Goal: Task Accomplishment & Management: Complete application form

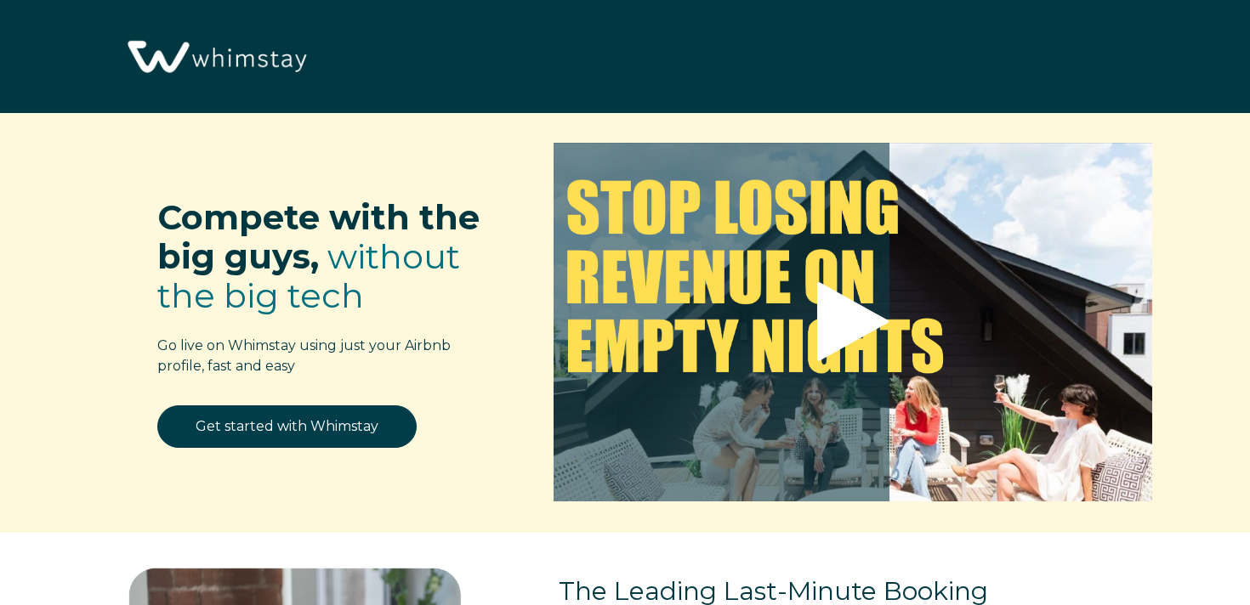
select select "US"
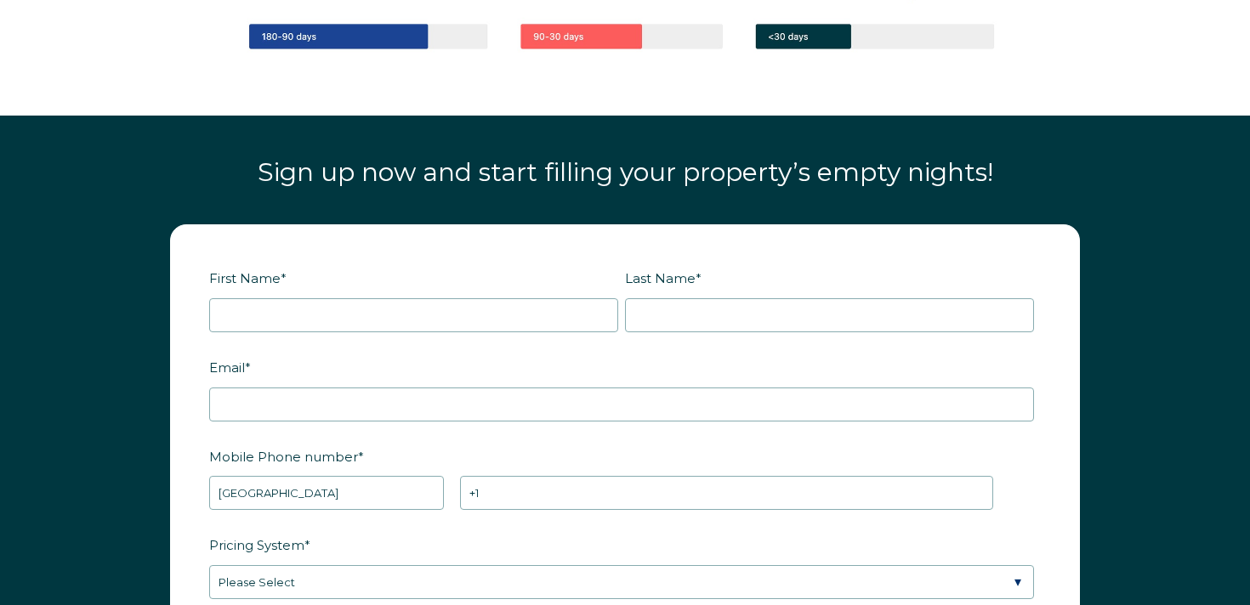
scroll to position [1943, 0]
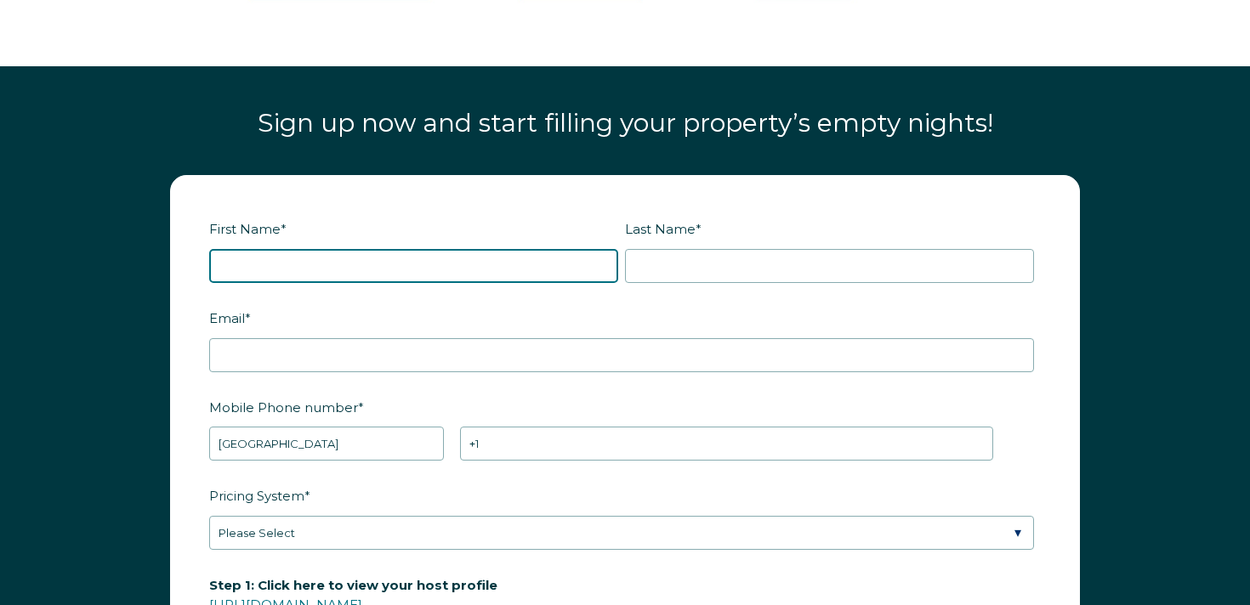
click at [327, 249] on input "First Name *" at bounding box center [413, 266] width 409 height 34
type input "[PERSON_NAME]"
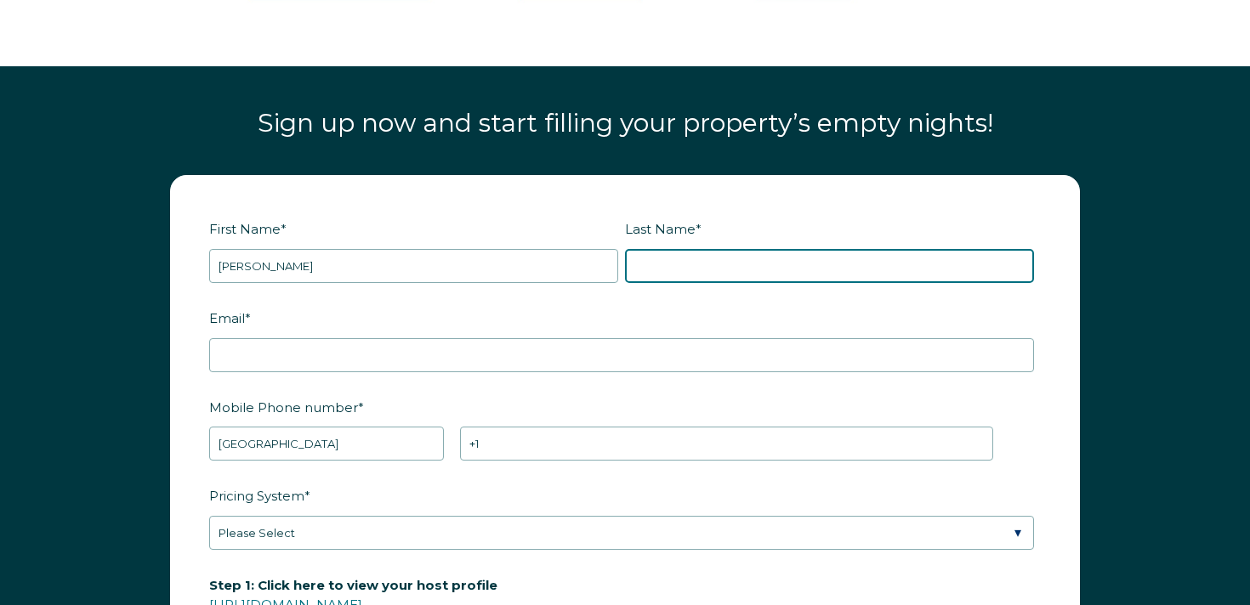
type input "[PERSON_NAME]"
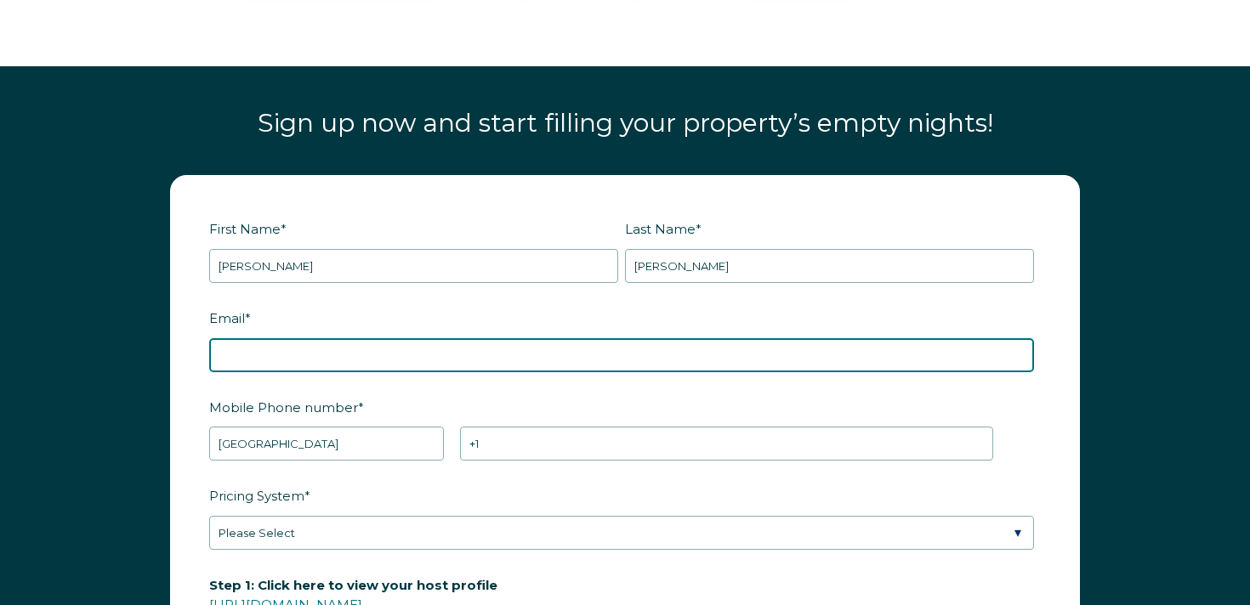
type input "[EMAIL_ADDRESS][DOMAIN_NAME]"
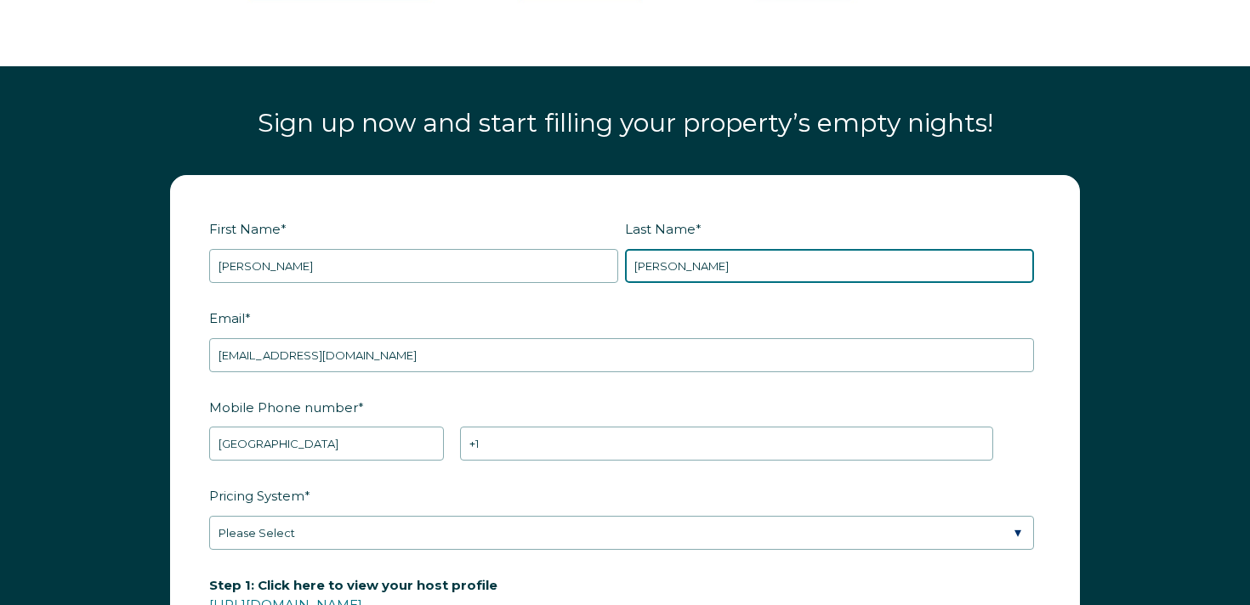
click at [662, 264] on input "[PERSON_NAME]" at bounding box center [829, 266] width 409 height 34
type input "is still testing"
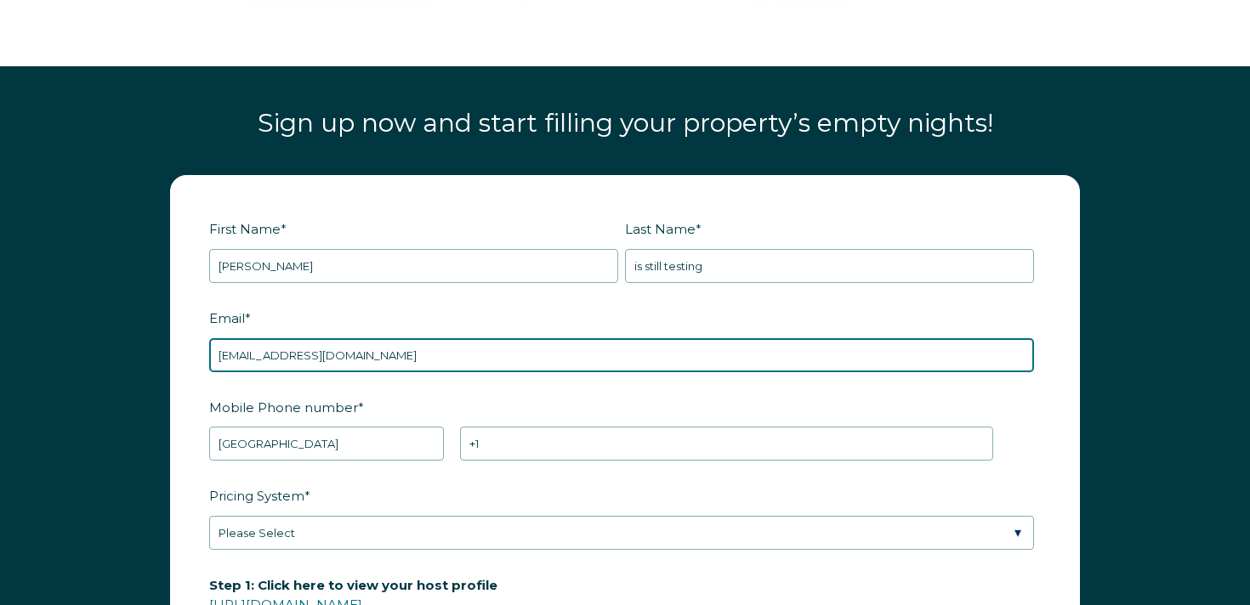
scroll to position [1935, 0]
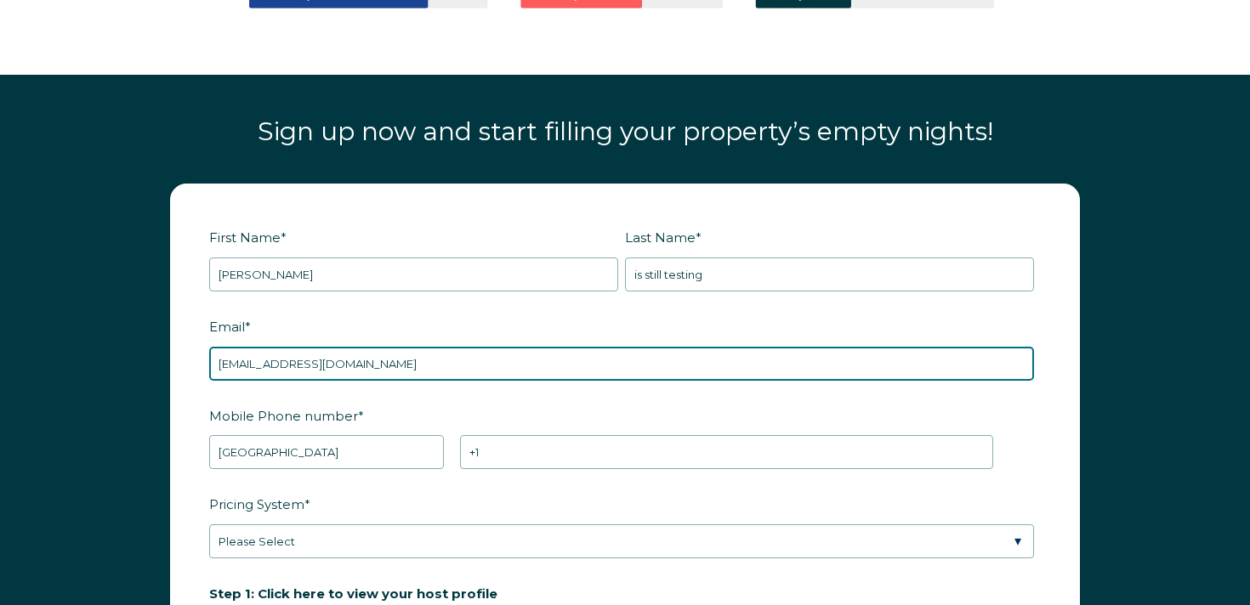
drag, startPoint x: 304, startPoint y: 350, endPoint x: 342, endPoint y: 358, distance: 38.4
click at [304, 350] on input "[EMAIL_ADDRESS][DOMAIN_NAME]" at bounding box center [621, 364] width 825 height 34
drag, startPoint x: 303, startPoint y: 361, endPoint x: 310, endPoint y: 378, distance: 18.7
click at [303, 361] on input "[EMAIL_ADDRESS][DOMAIN_NAME]" at bounding box center [621, 364] width 825 height 34
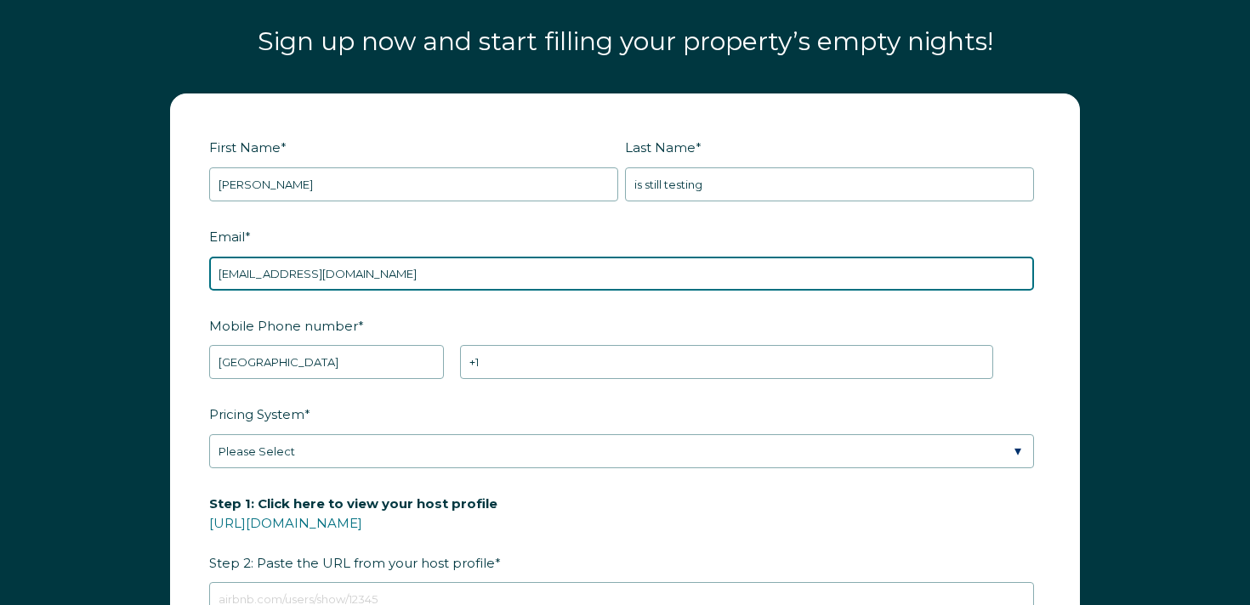
scroll to position [2054, 0]
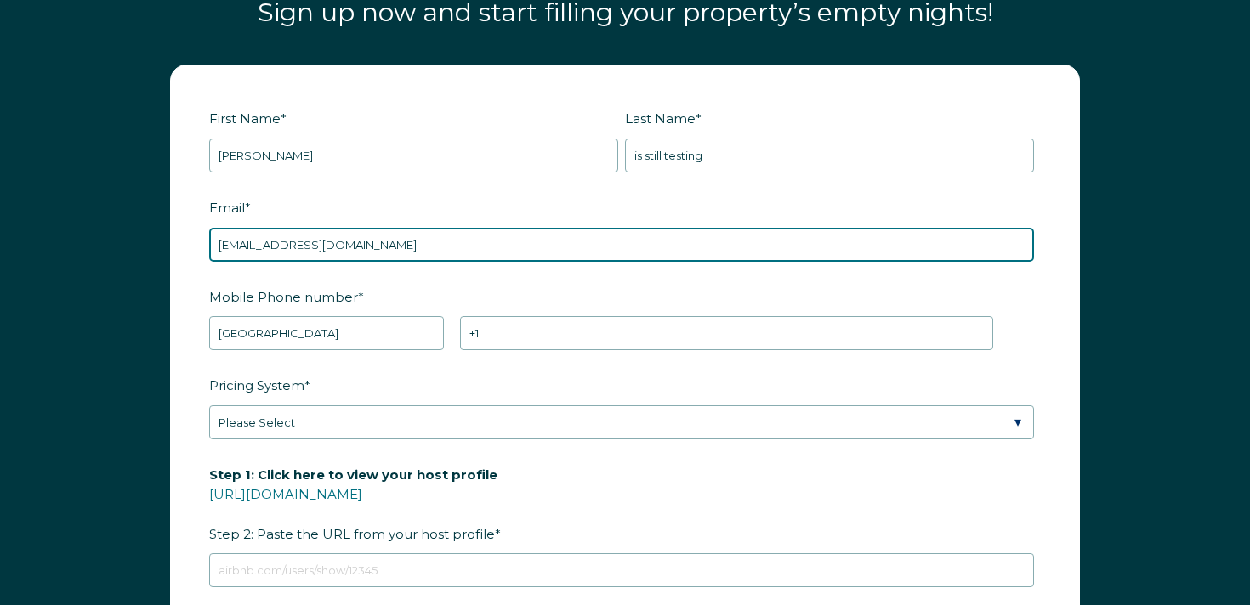
type input "joshseverson33+rbotoken1@gmail.com"
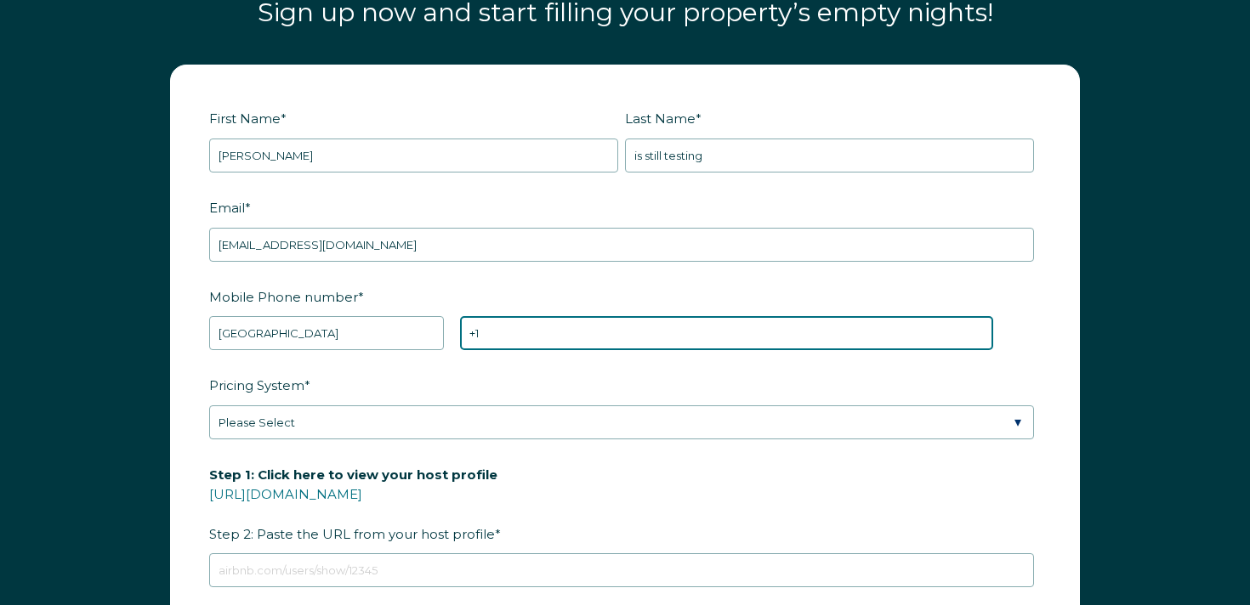
click at [608, 328] on input "+1" at bounding box center [726, 333] width 533 height 34
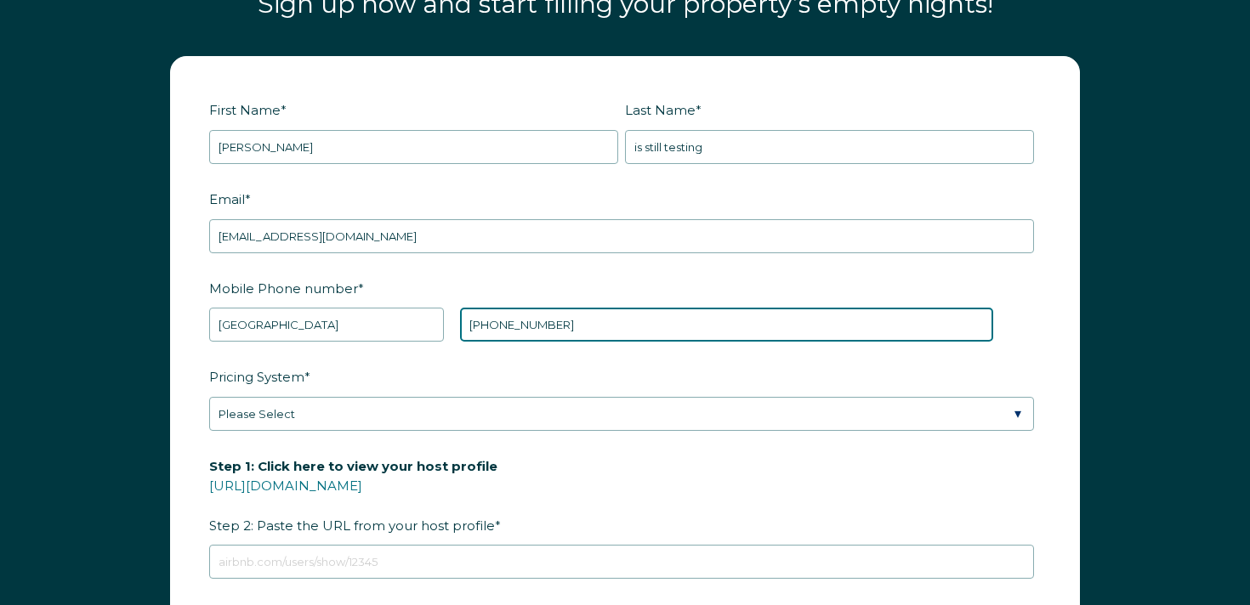
type input "+1 21255487689"
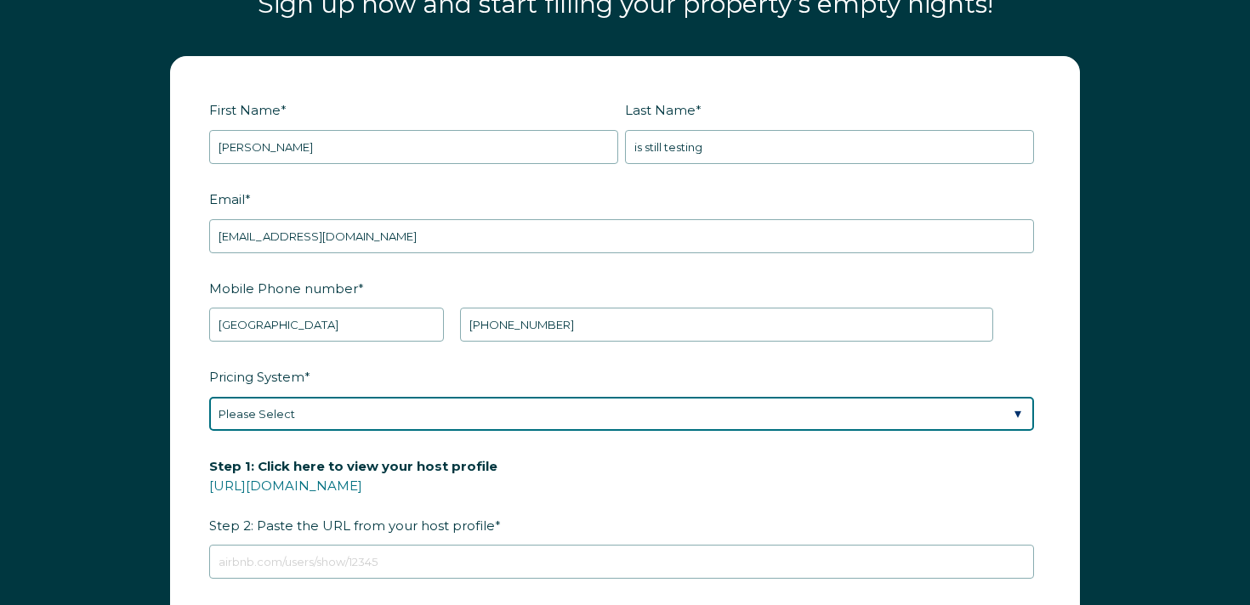
click at [446, 411] on select "Please Select Manual Airbnb Smart Pricing PriceLabs Wheelhouse Beyond Pricing 3…" at bounding box center [621, 414] width 825 height 34
select select "PriceLabs"
click at [209, 397] on select "Please Select Manual Airbnb Smart Pricing PriceLabs Wheelhouse Beyond Pricing 3…" at bounding box center [621, 414] width 825 height 34
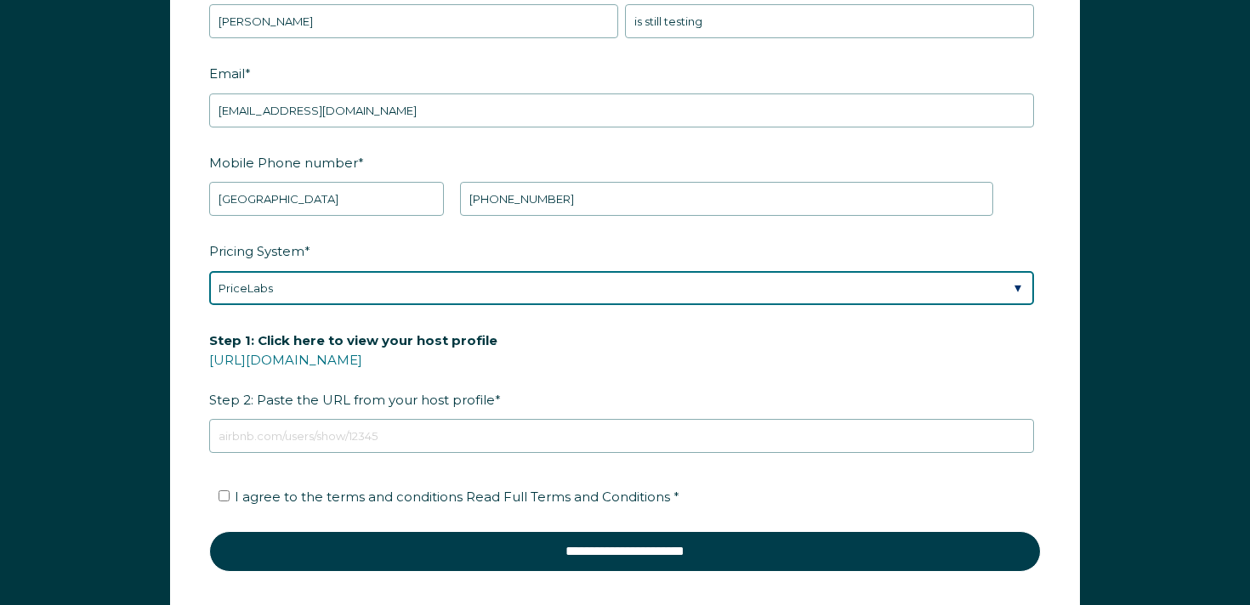
scroll to position [2199, 0]
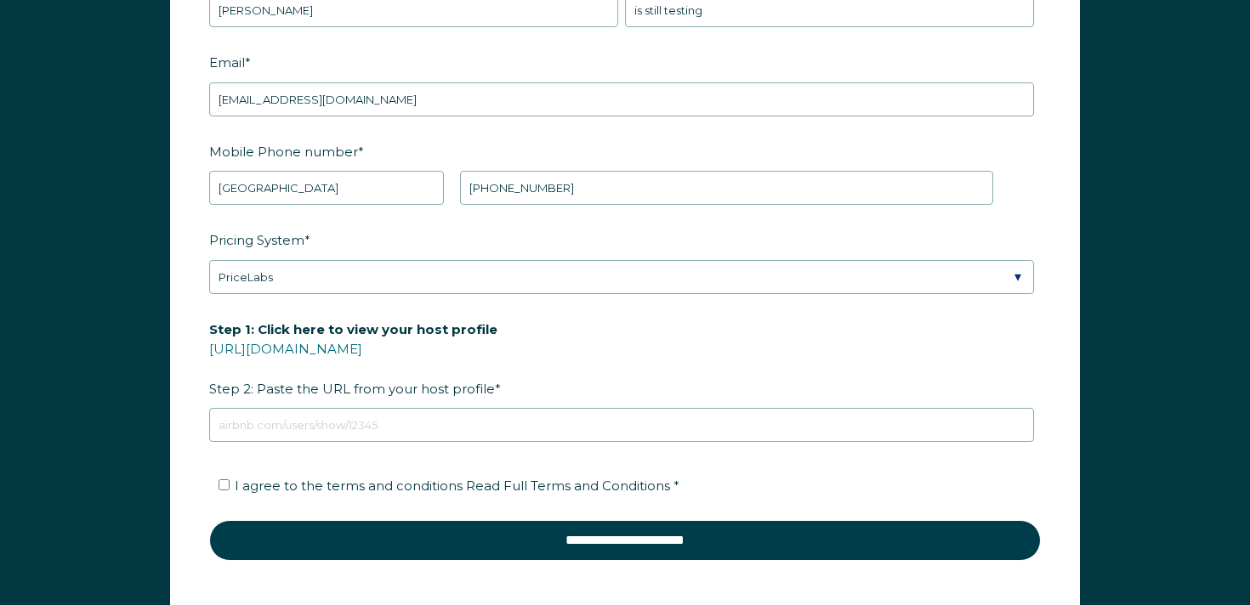
click at [397, 401] on label "Step 1: Click here to view your host profile https://www.airbnb.com/users/show/…" at bounding box center [625, 359] width 832 height 89
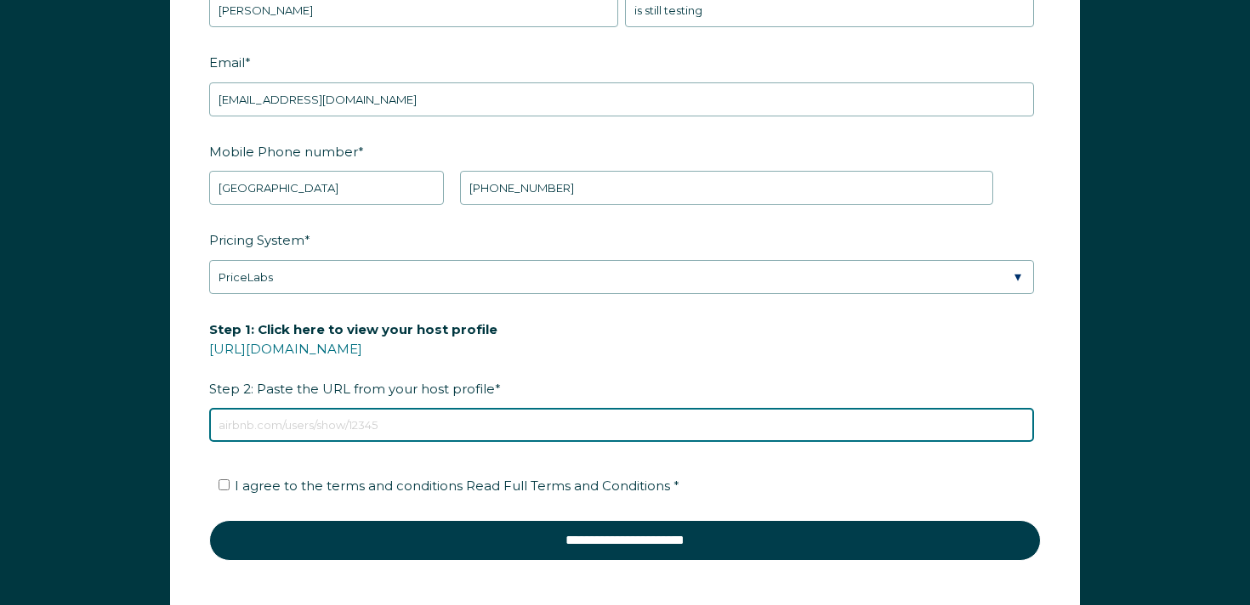
click at [397, 408] on input "Step 1: Click here to view your host profile https://www.airbnb.com/users/show/…" at bounding box center [621, 425] width 825 height 34
click at [384, 433] on input "Step 1: Click here to view your host profile https://www.airbnb.com/users/show/…" at bounding box center [621, 425] width 825 height 34
type input "https://www.airbnb.com/users/show/1495813"
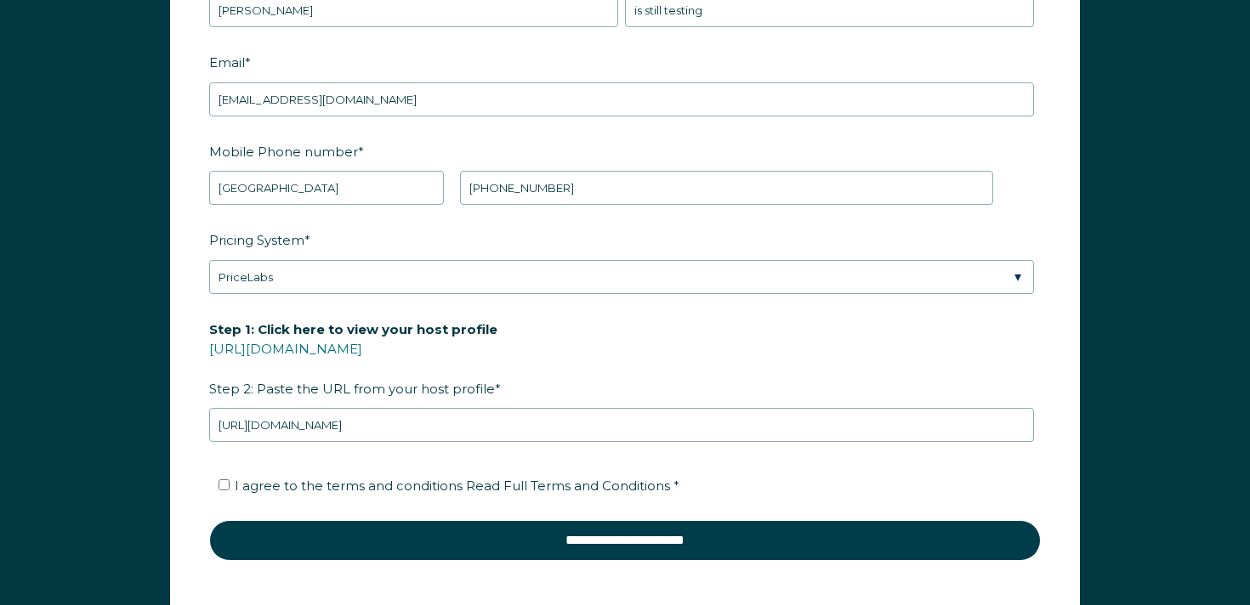
click at [301, 486] on span "I agree to the terms and conditions Read Full Terms and Conditions *" at bounding box center [457, 486] width 445 height 16
click at [230, 486] on input "I agree to the terms and conditions Read Full Terms and Conditions *" at bounding box center [224, 485] width 11 height 11
checkbox input "true"
drag, startPoint x: 139, startPoint y: 357, endPoint x: 293, endPoint y: 460, distance: 184.4
click at [139, 357] on div "First Name * Josh Last Name * is still testing RBO Token Company ID Referrer Co…" at bounding box center [625, 278] width 1250 height 753
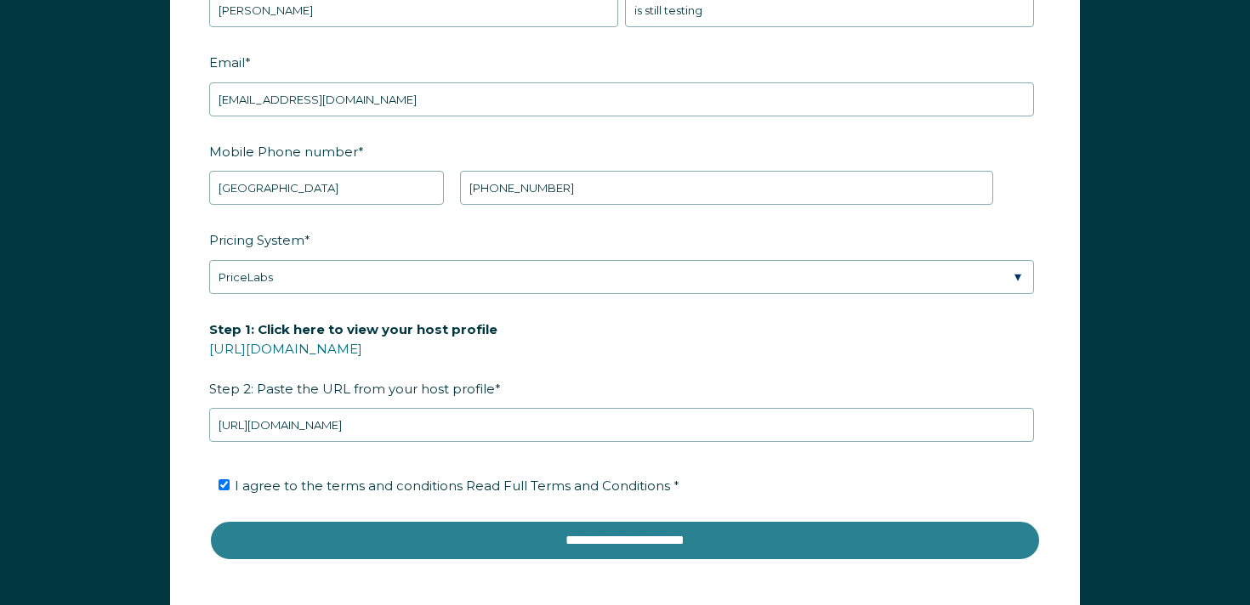
click at [631, 543] on input "**********" at bounding box center [625, 540] width 832 height 41
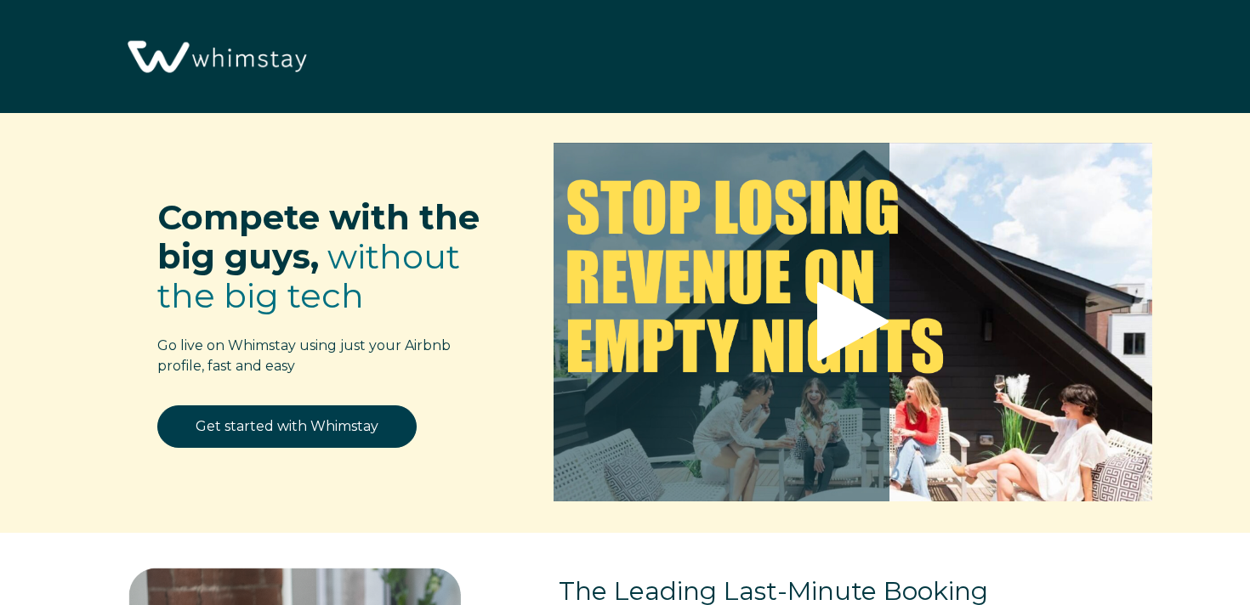
select select "US"
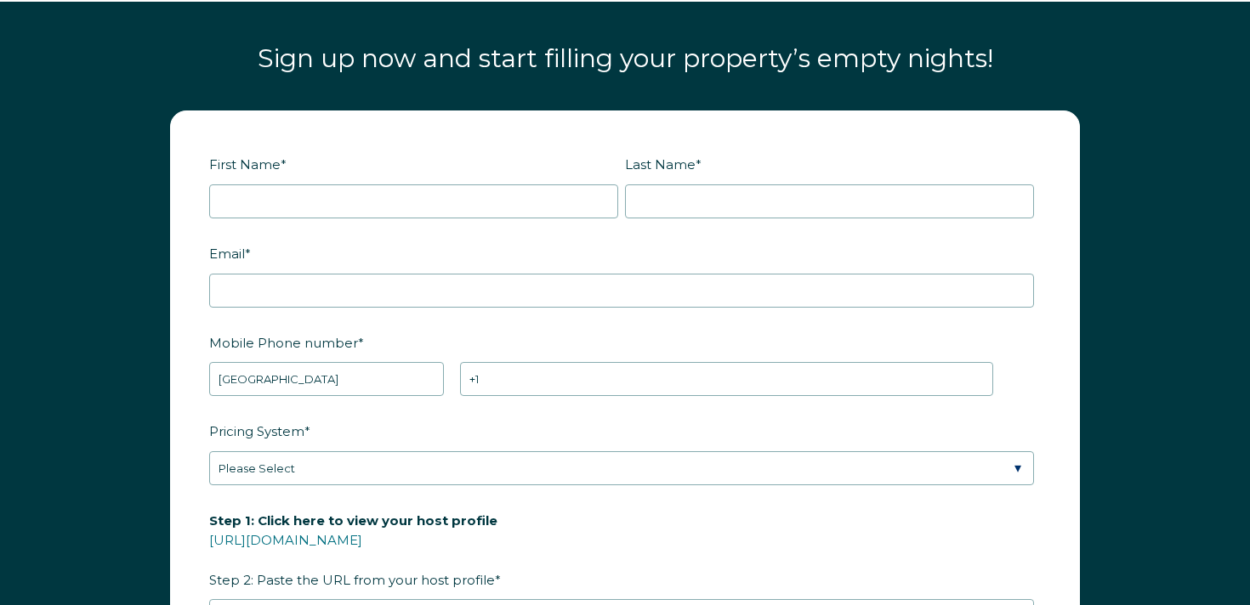
scroll to position [2009, 0]
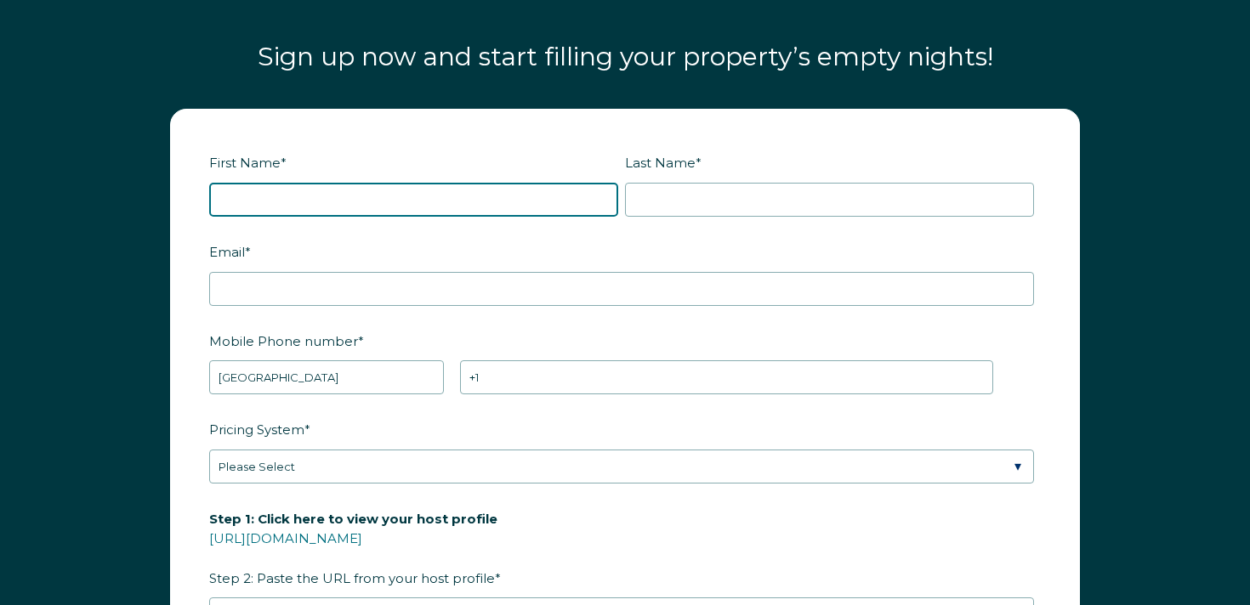
drag, startPoint x: 316, startPoint y: 180, endPoint x: 329, endPoint y: 157, distance: 26.3
click at [316, 183] on input "First Name *" at bounding box center [413, 200] width 409 height 34
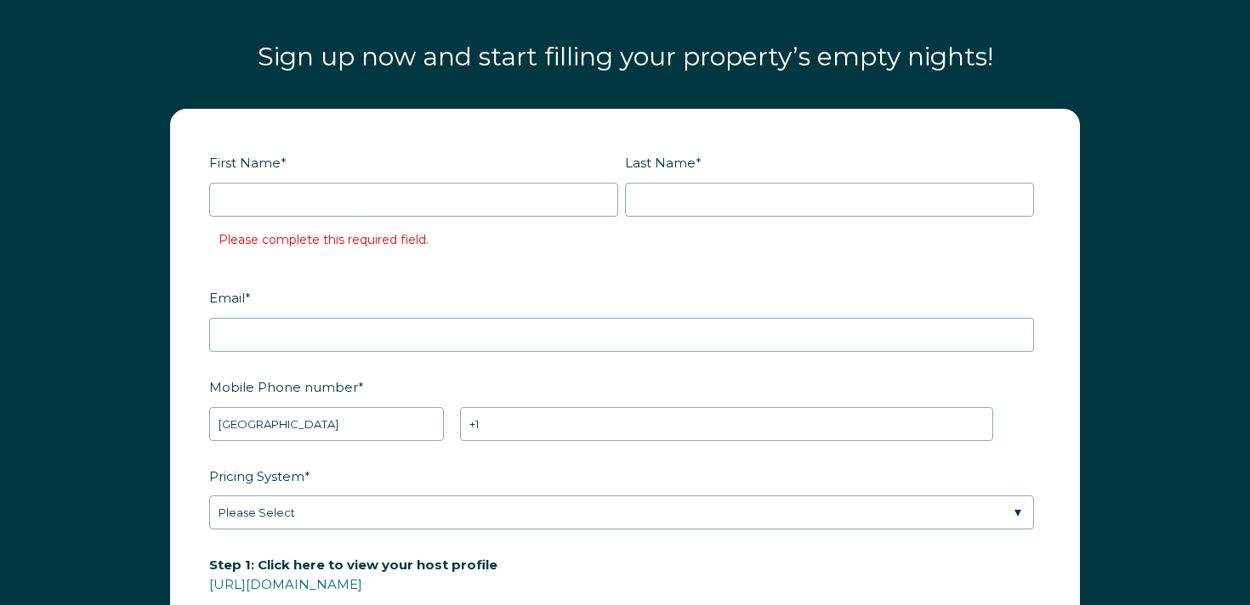
click at [333, 148] on label "First Name *" at bounding box center [417, 163] width 416 height 30
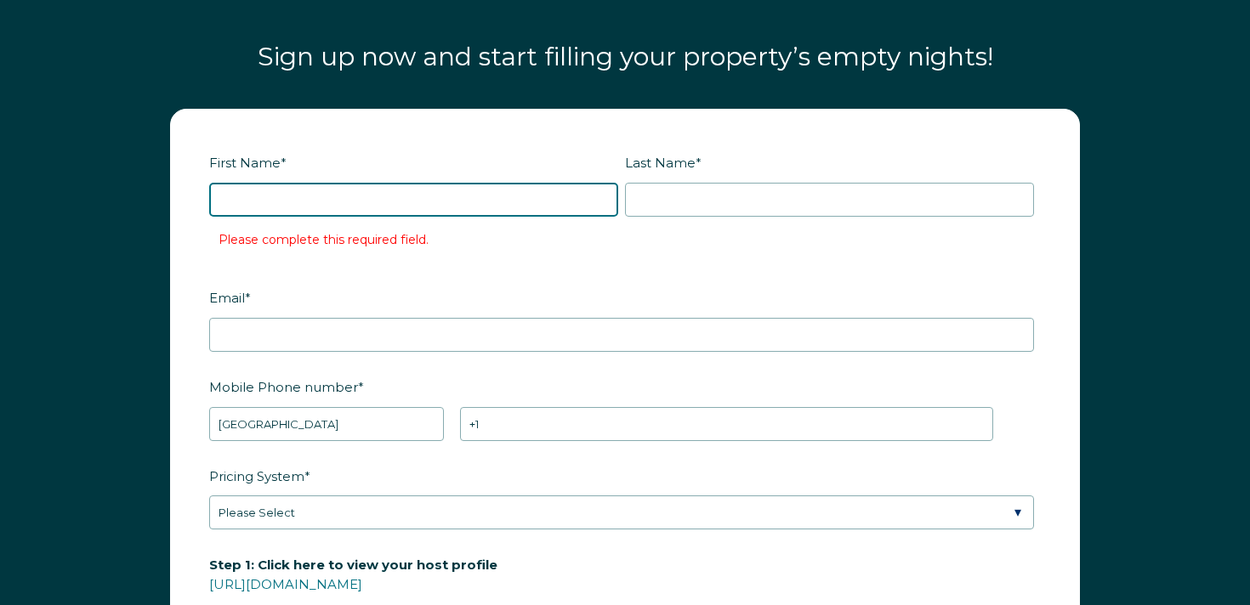
click at [333, 183] on input "First Name *" at bounding box center [413, 200] width 409 height 34
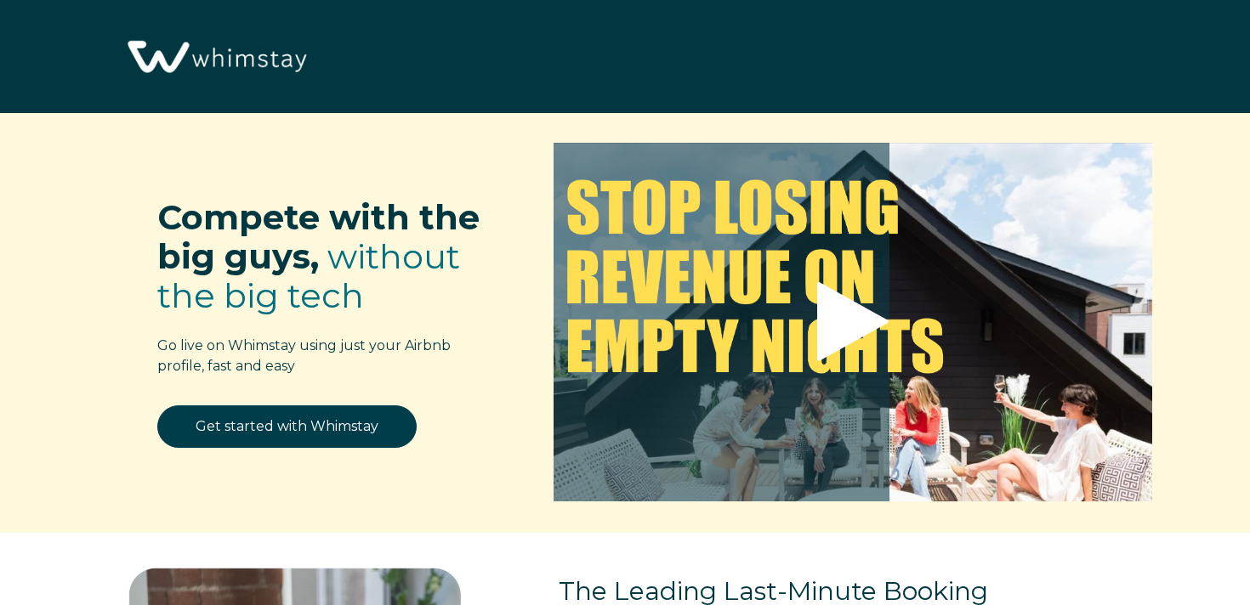
select select "US"
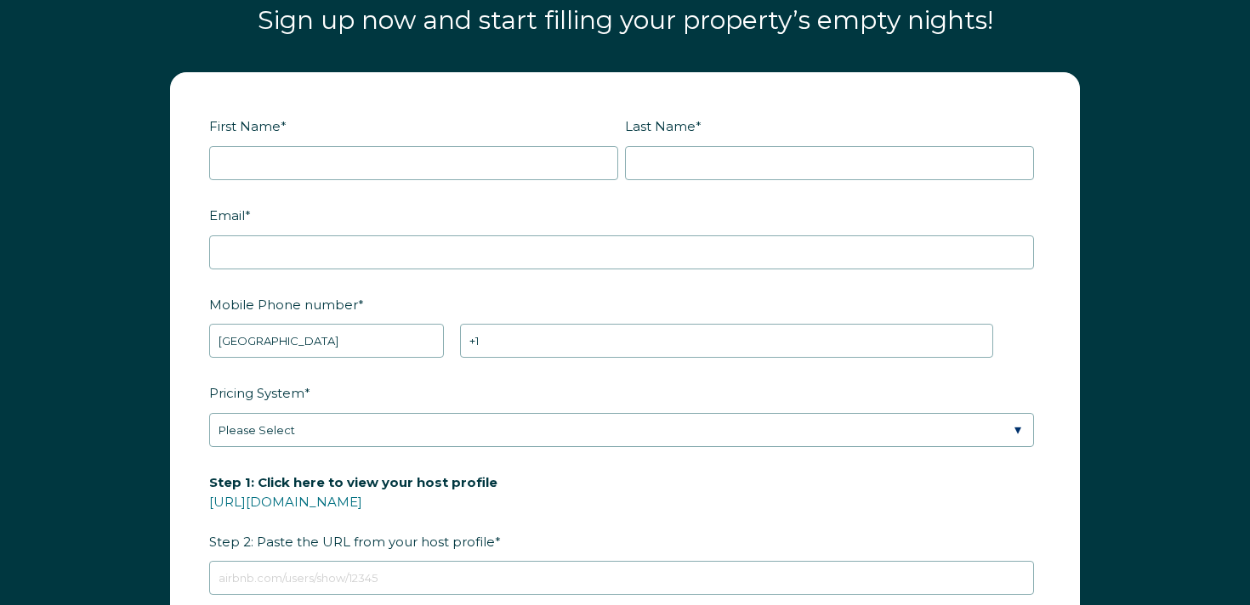
scroll to position [2031, 0]
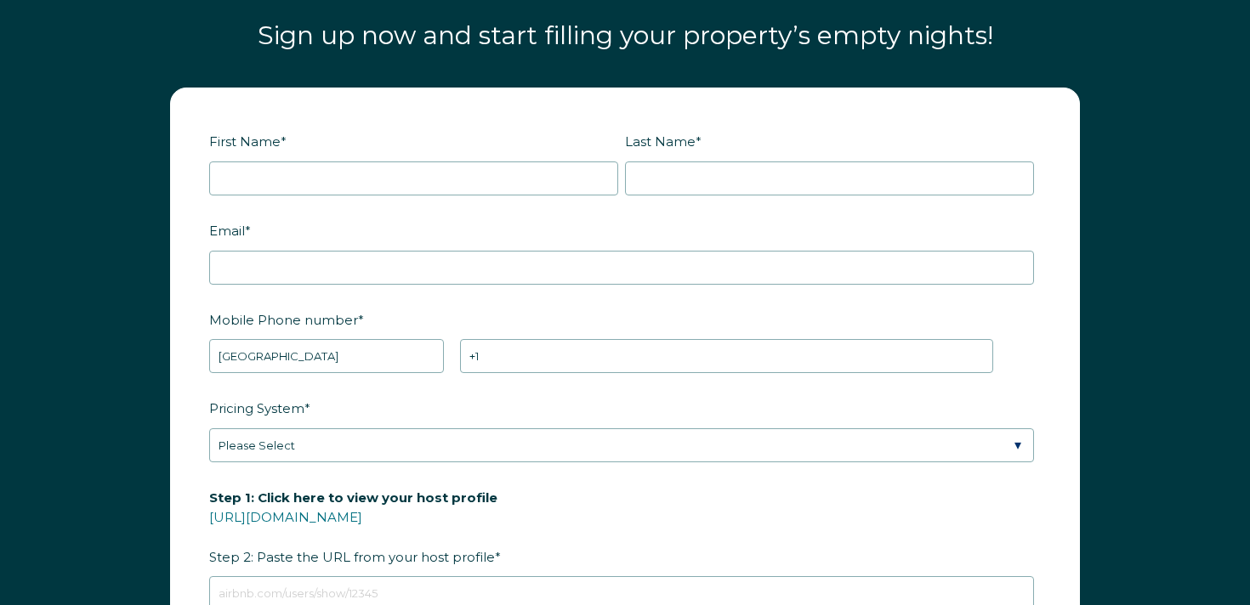
drag, startPoint x: 309, startPoint y: 157, endPoint x: 310, endPoint y: 170, distance: 12.8
click at [309, 157] on div "First Name *" at bounding box center [417, 161] width 416 height 69
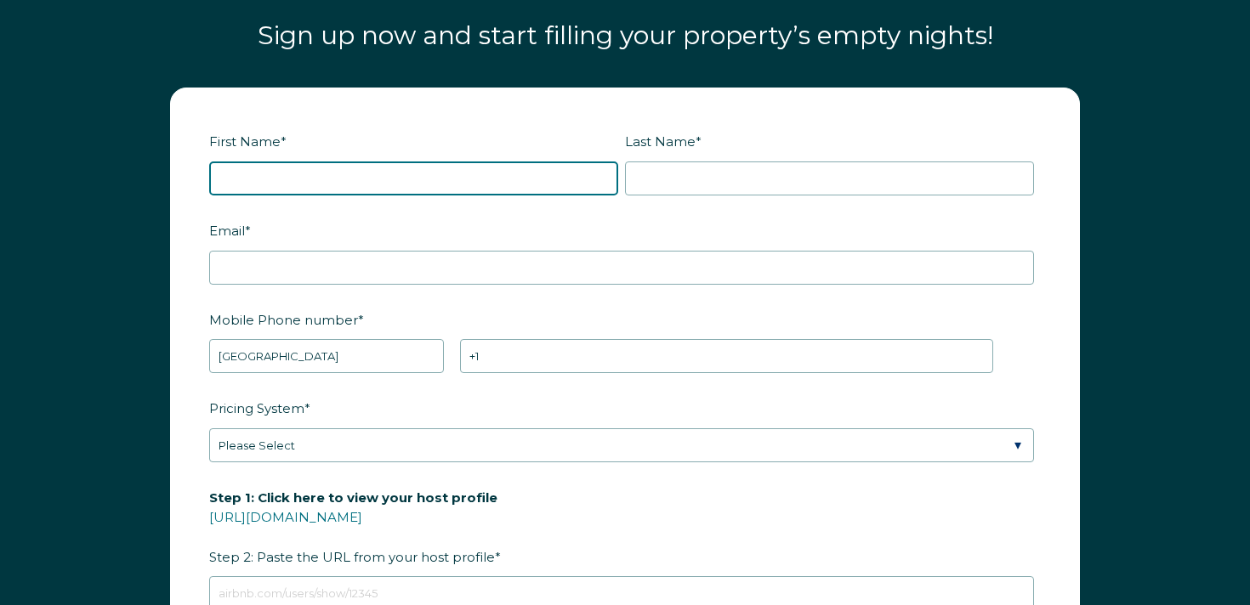
drag, startPoint x: 310, startPoint y: 172, endPoint x: 327, endPoint y: 193, distance: 27.8
click at [310, 172] on input "First Name *" at bounding box center [413, 179] width 409 height 34
type input "Josh"
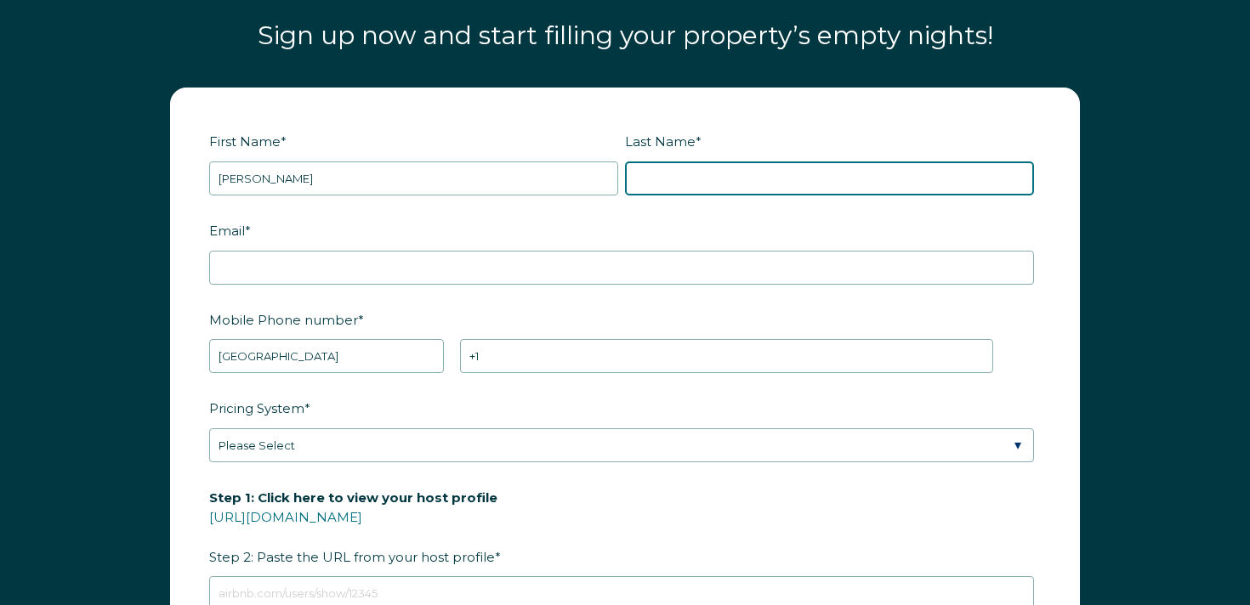
type input "Severson"
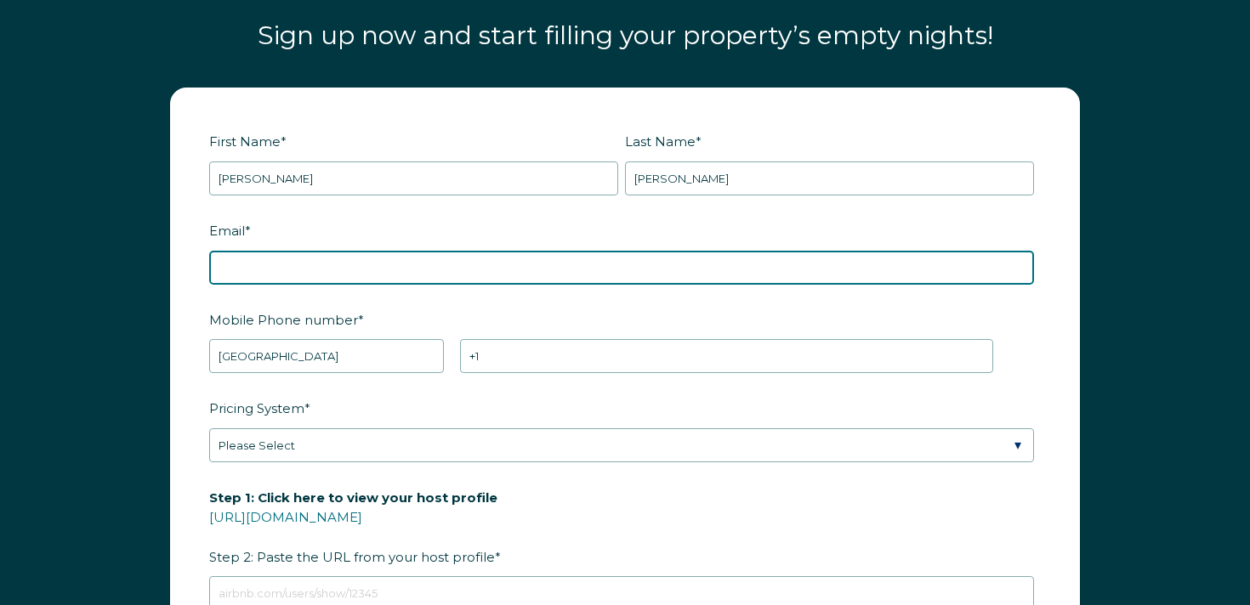
type input "joshseverson33@gmail.com"
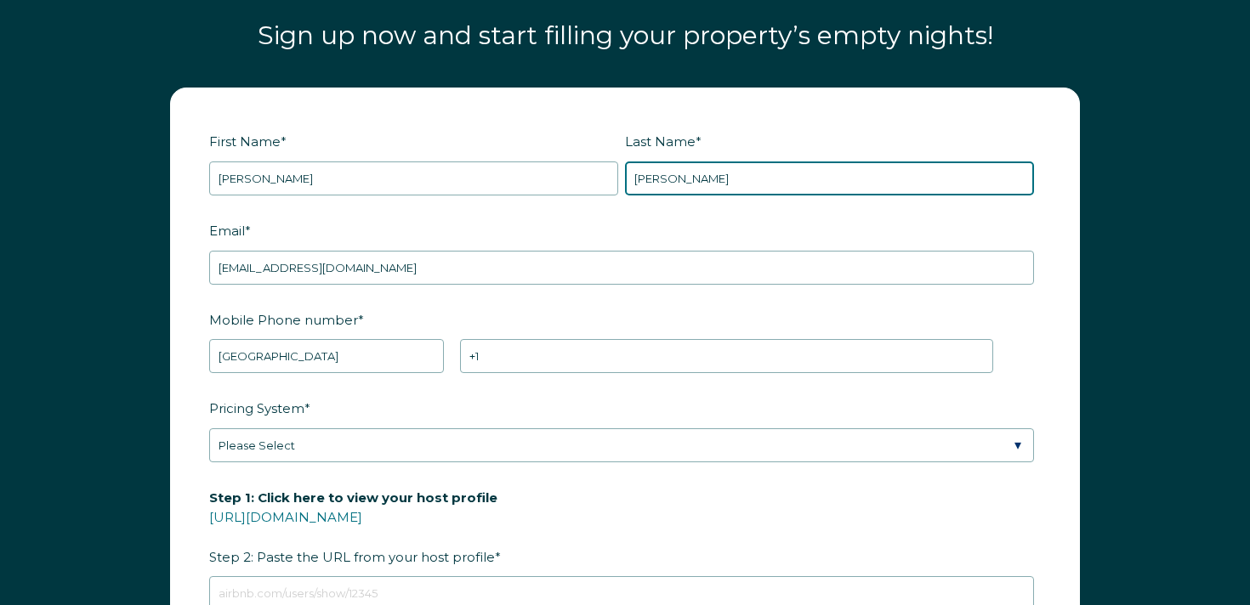
drag, startPoint x: 803, startPoint y: 162, endPoint x: 788, endPoint y: 179, distance: 22.3
click at [803, 162] on input "Severson" at bounding box center [829, 179] width 409 height 34
click at [774, 173] on input "Severson" at bounding box center [829, 179] width 409 height 34
type input "is testing"
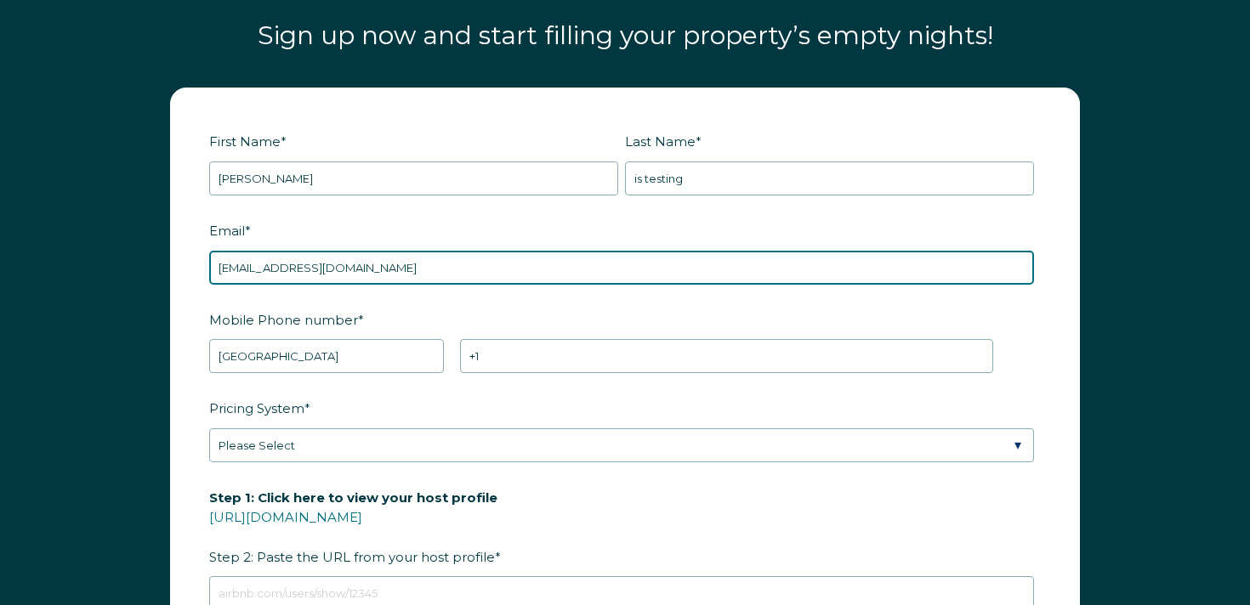
click at [300, 268] on input "joshseverson33@gmail.com" at bounding box center [621, 268] width 825 height 34
type input "joshseverson33+rbotoken2@gmail.com"
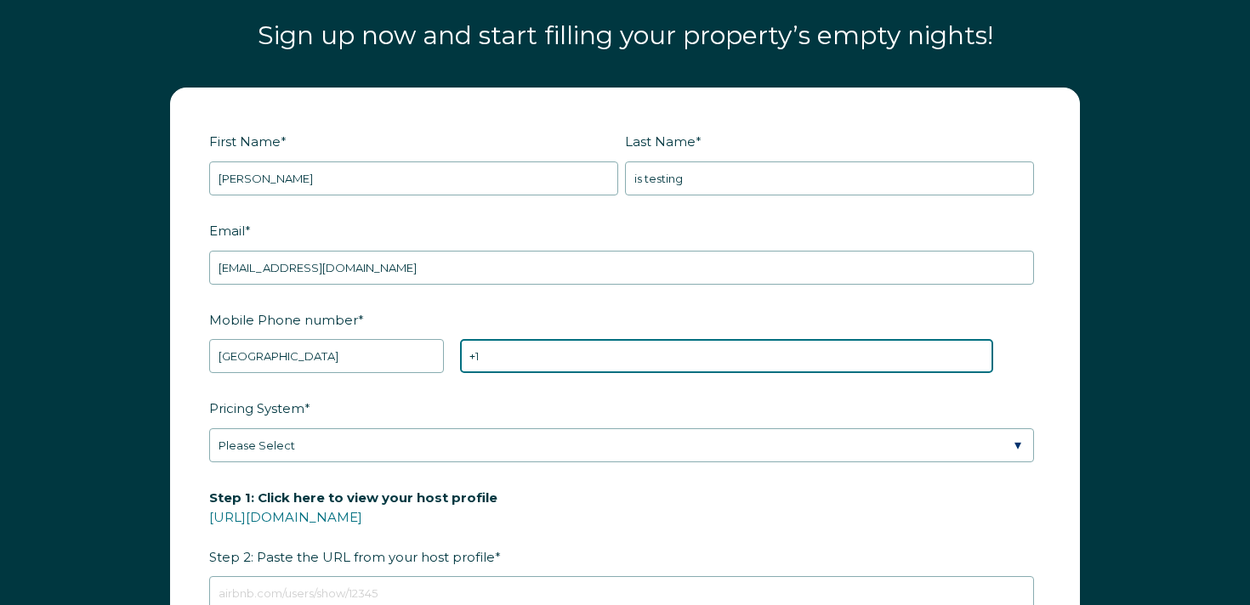
click at [513, 343] on input "+1" at bounding box center [726, 356] width 533 height 34
type input "+1 2125567890"
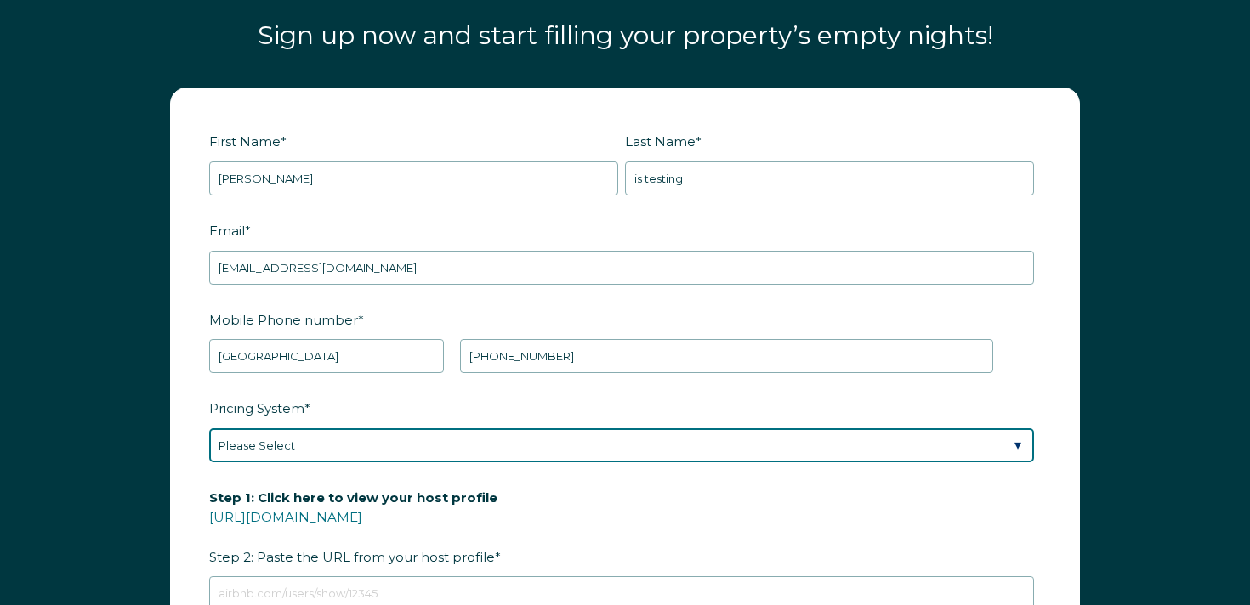
click at [422, 435] on select "Please Select Manual Airbnb Smart Pricing PriceLabs Wheelhouse Beyond Pricing 3…" at bounding box center [621, 446] width 825 height 34
select select "Airbnb Smart Pricing"
click at [209, 429] on select "Please Select Manual Airbnb Smart Pricing PriceLabs Wheelhouse Beyond Pricing 3…" at bounding box center [621, 446] width 825 height 34
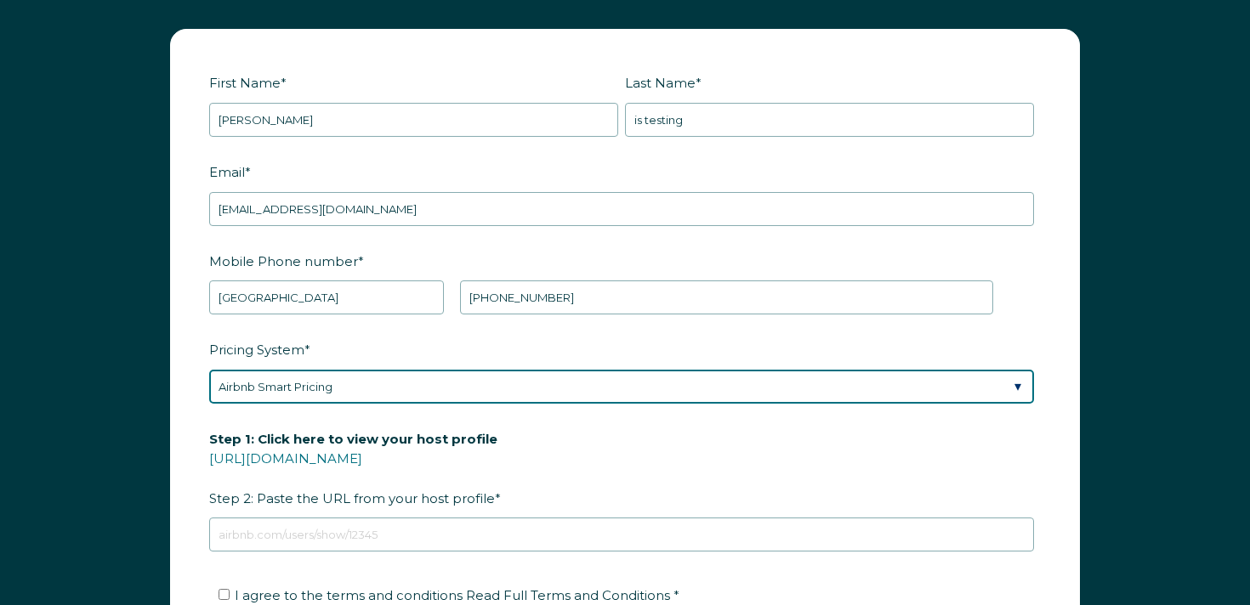
scroll to position [2100, 0]
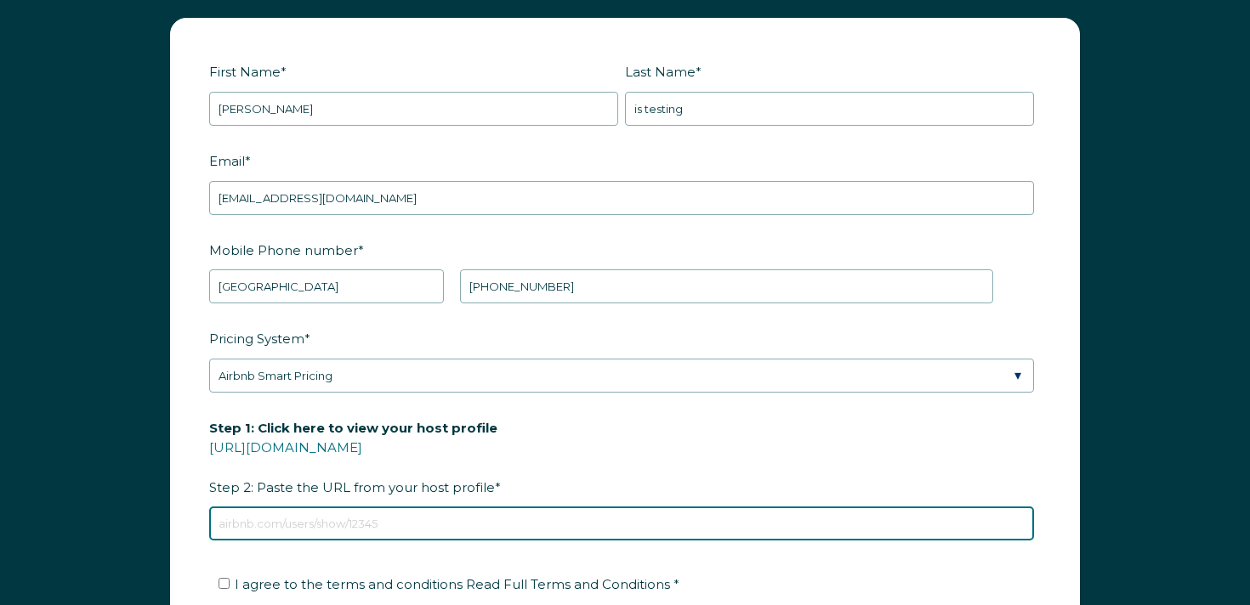
click at [348, 528] on input "Step 1: Click here to view your host profile https://www.airbnb.com/users/show/…" at bounding box center [621, 524] width 825 height 34
type input "https://www.airbnb.com/users/show/1495813"
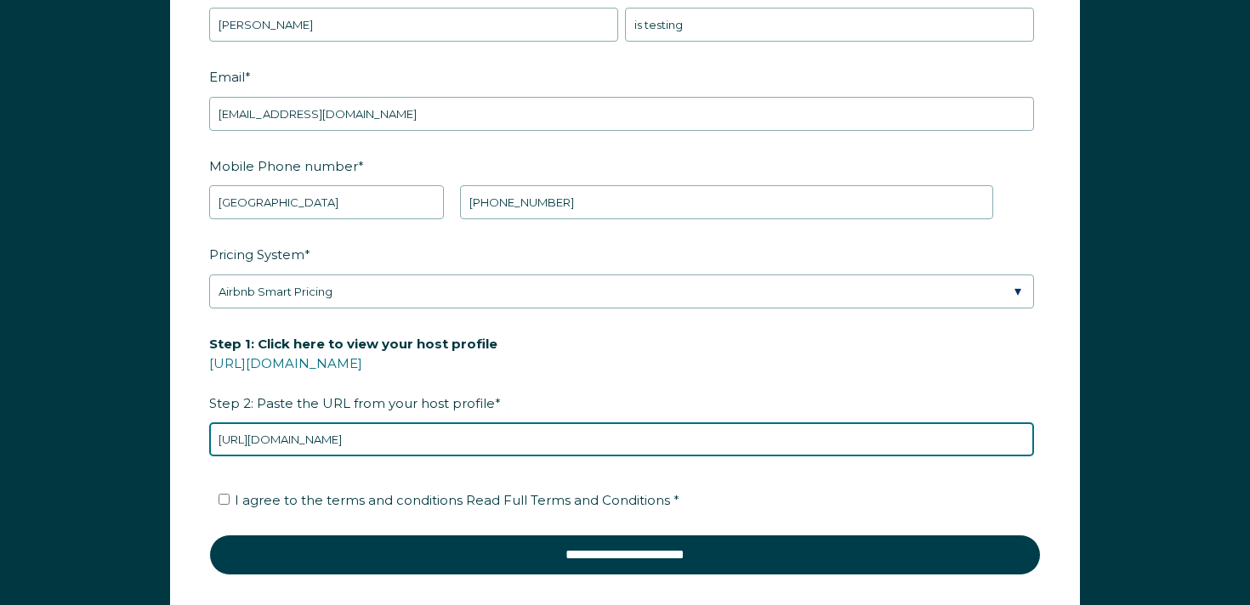
scroll to position [2225, 0]
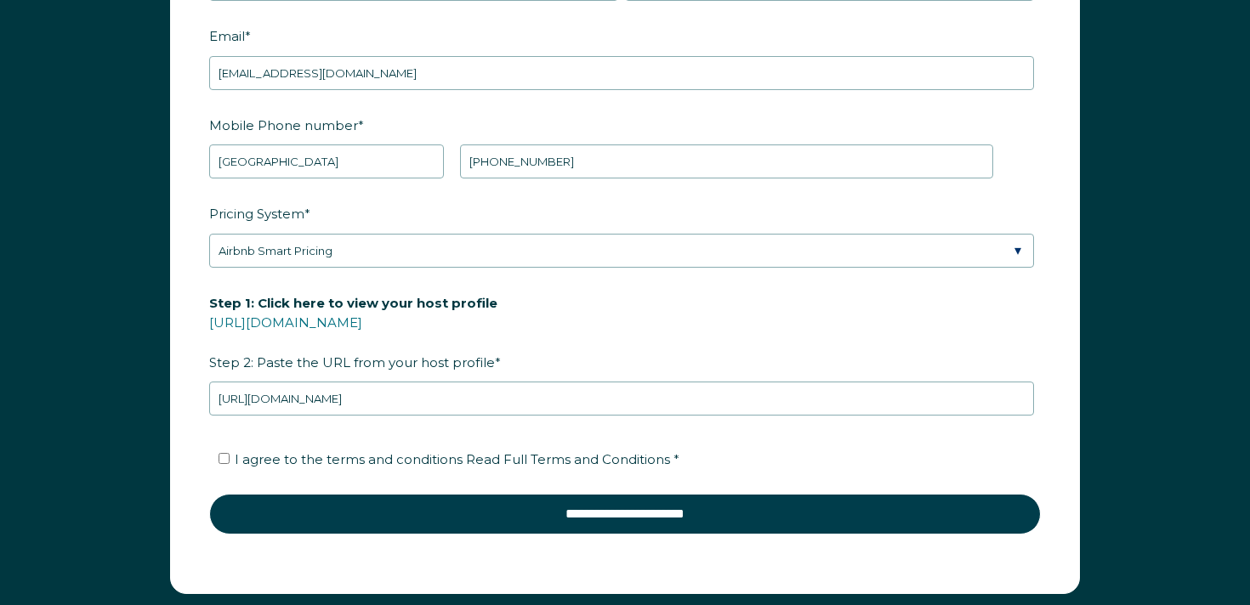
click at [277, 460] on span "I agree to the terms and conditions Read Full Terms and Conditions *" at bounding box center [457, 460] width 445 height 16
click at [230, 460] on input "I agree to the terms and conditions Read Full Terms and Conditions *" at bounding box center [224, 458] width 11 height 11
checkbox input "true"
click at [168, 310] on div "First Name * Josh Last Name * is testing RBO Token Company ID Referrer Code Dia…" at bounding box center [625, 244] width 944 height 702
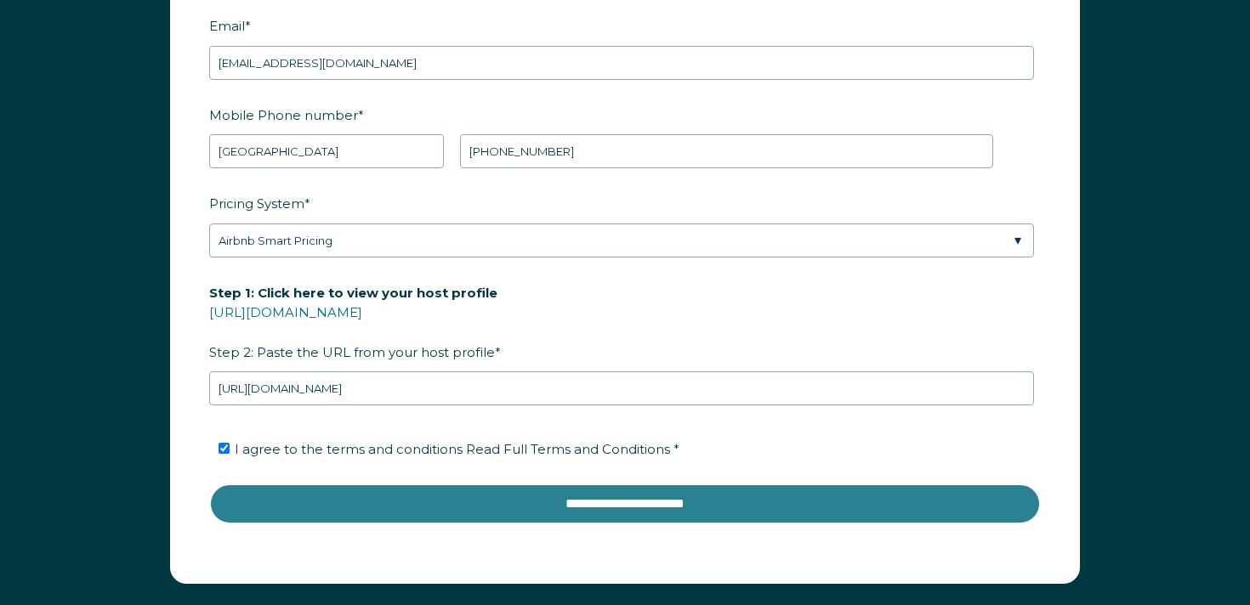
click at [407, 489] on input "**********" at bounding box center [625, 504] width 832 height 41
